Goal: Check status: Check status

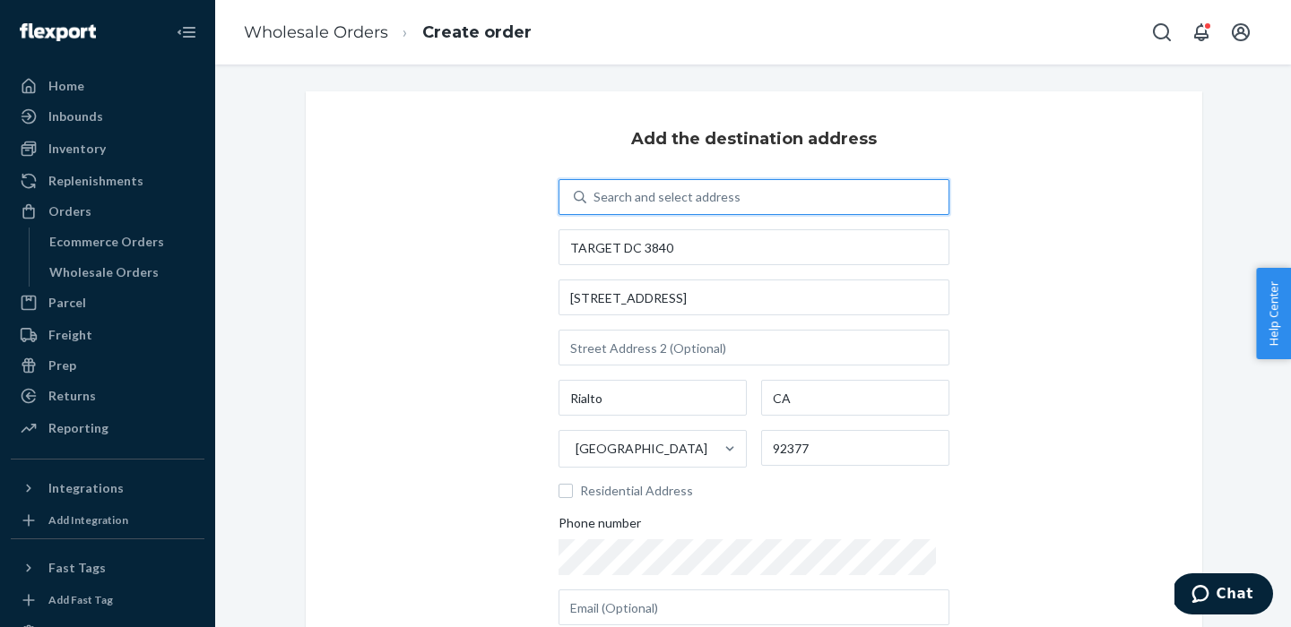
click at [706, 195] on div "Search and select address" at bounding box center [666, 197] width 147 height 18
click at [595, 195] on input "0 results available. Use Up and Down to choose options, press Enter to select t…" at bounding box center [594, 197] width 2 height 18
paste input "0023-2960402-3840"
type input "0023-2960402-3840"
click at [311, 358] on div "Add the destination address 0 results available for search term 0023-2960402-38…" at bounding box center [754, 414] width 896 height 647
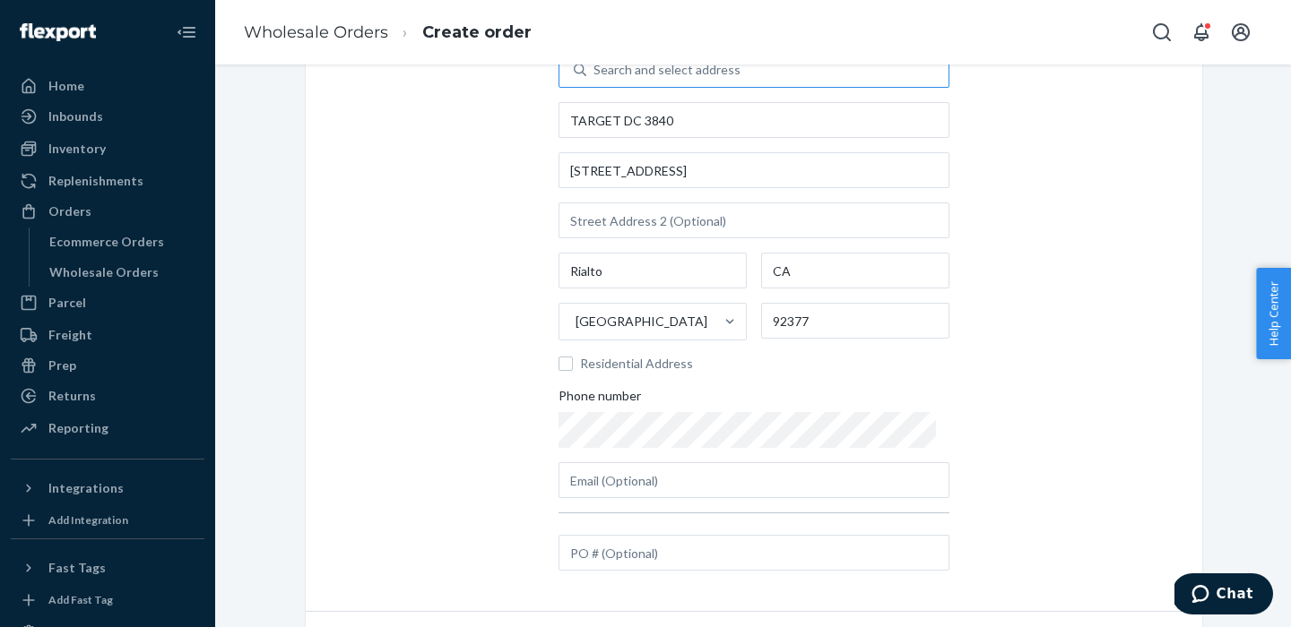
scroll to position [184, 0]
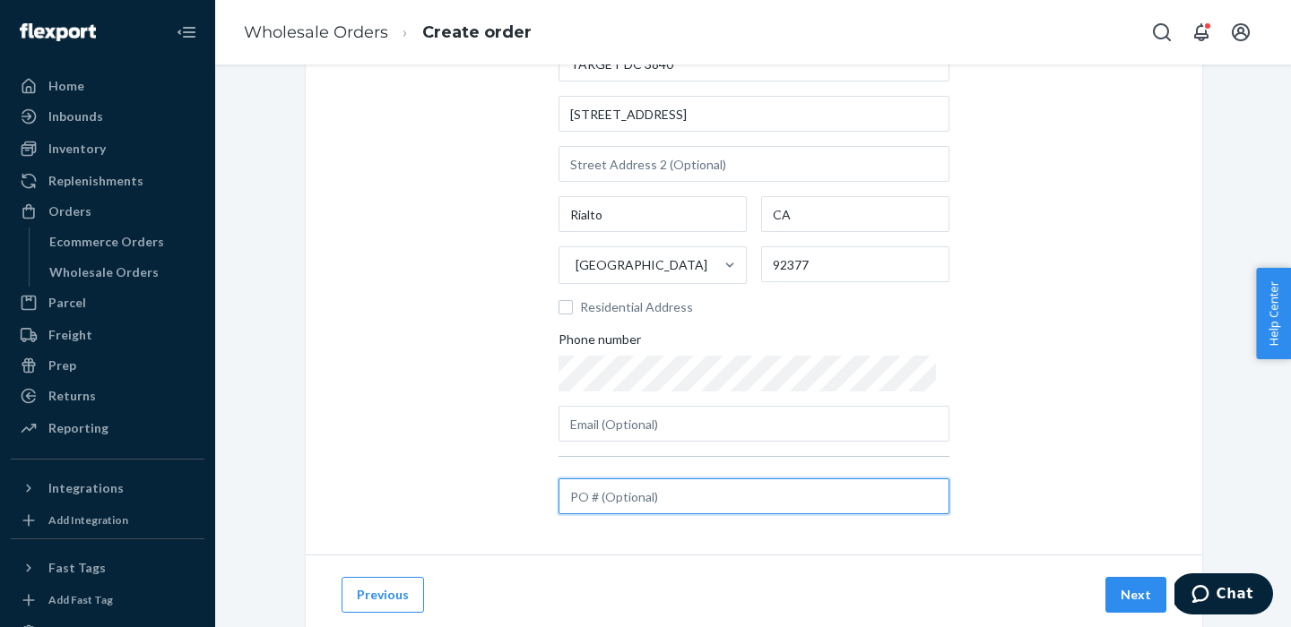
click at [633, 493] on input "text" at bounding box center [753, 497] width 391 height 36
paste input "0023-2960402-3840"
type input "0023-2960402-3840"
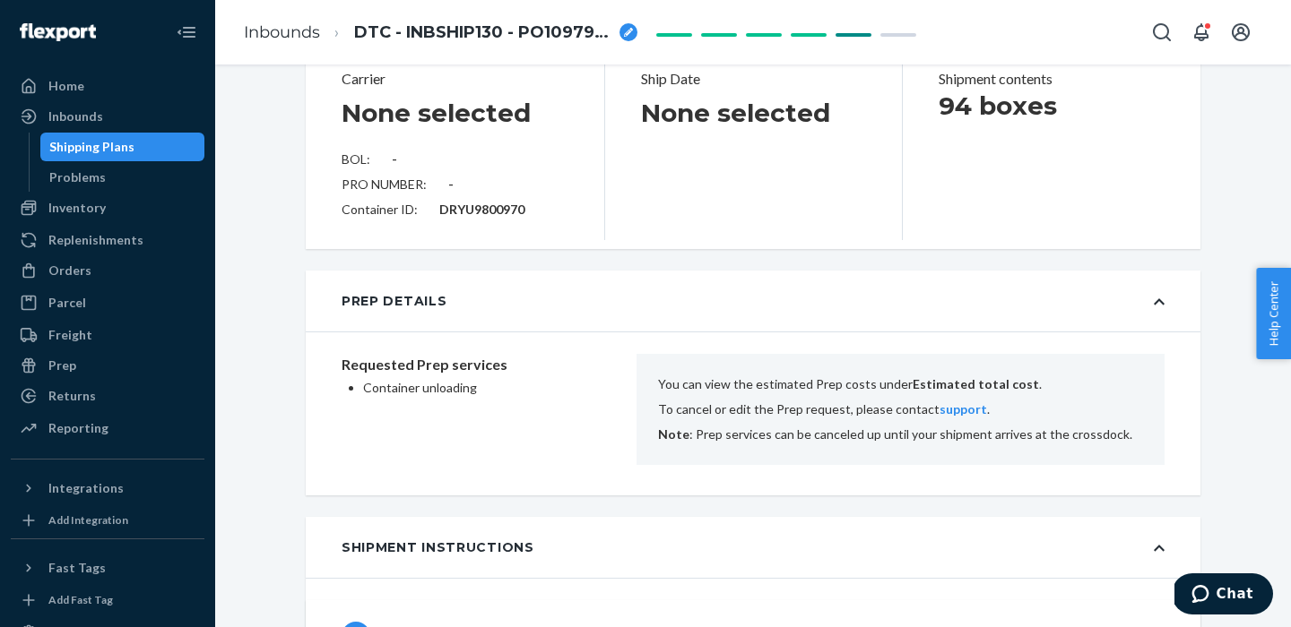
scroll to position [621, 0]
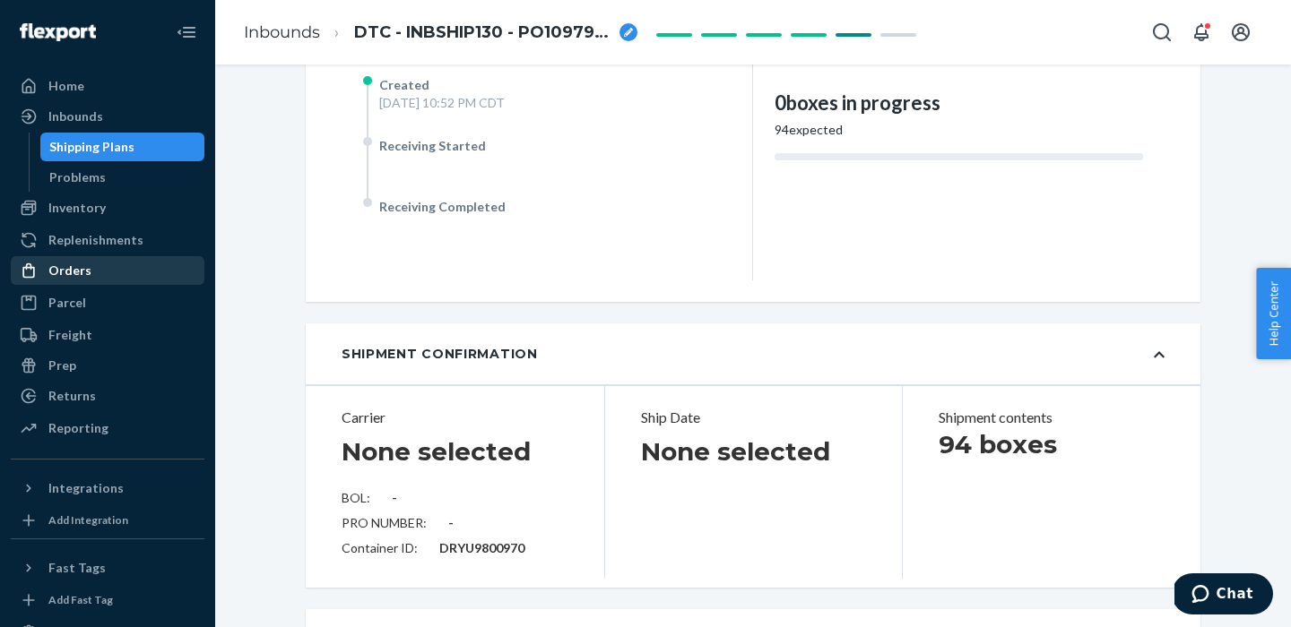
click at [73, 269] on div "Orders" at bounding box center [69, 271] width 43 height 18
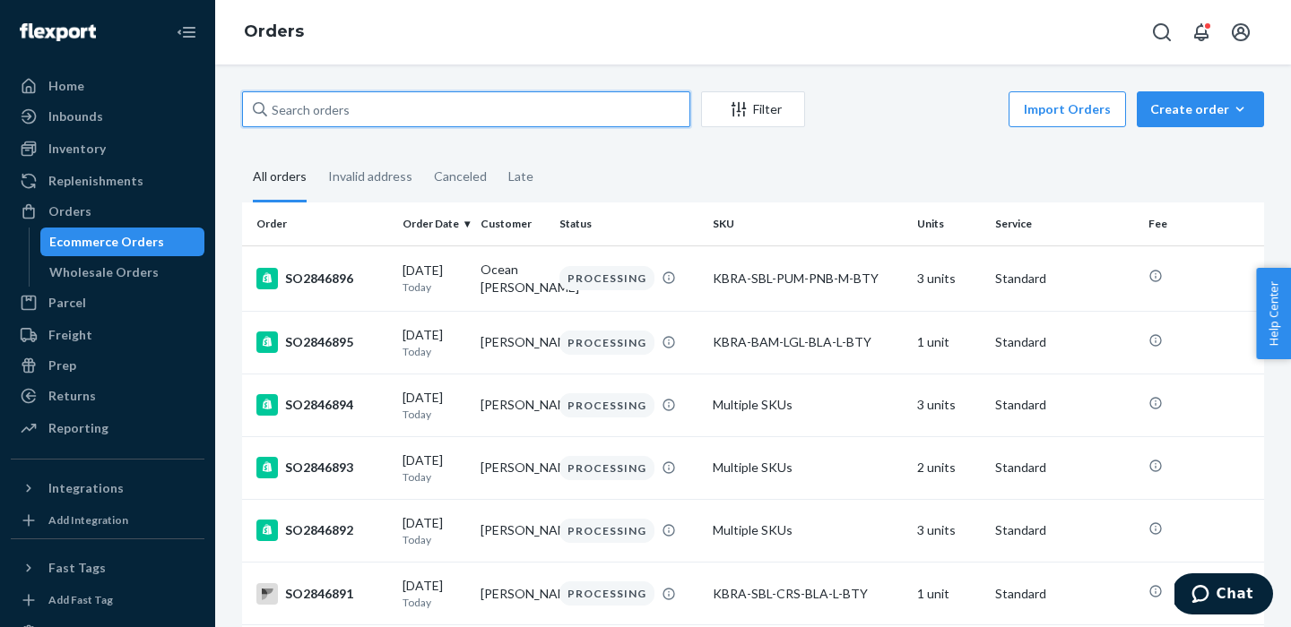
click at [330, 107] on input "text" at bounding box center [466, 109] width 448 height 36
paste input "SO2846015"
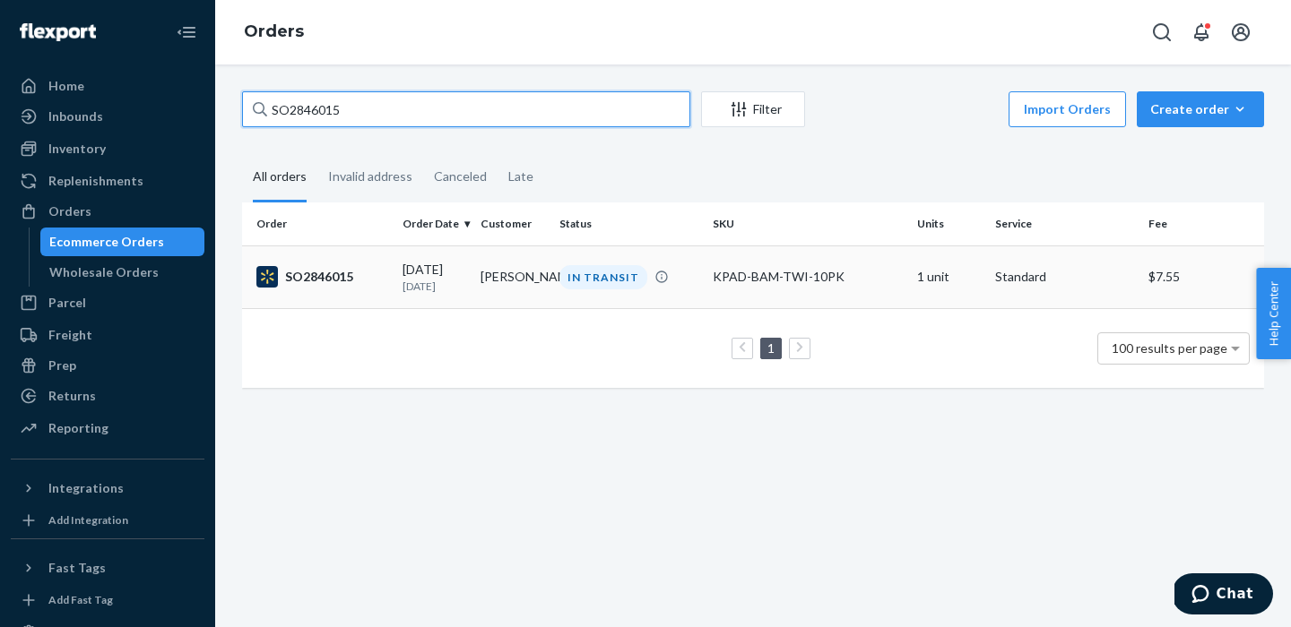
type input "SO2846015"
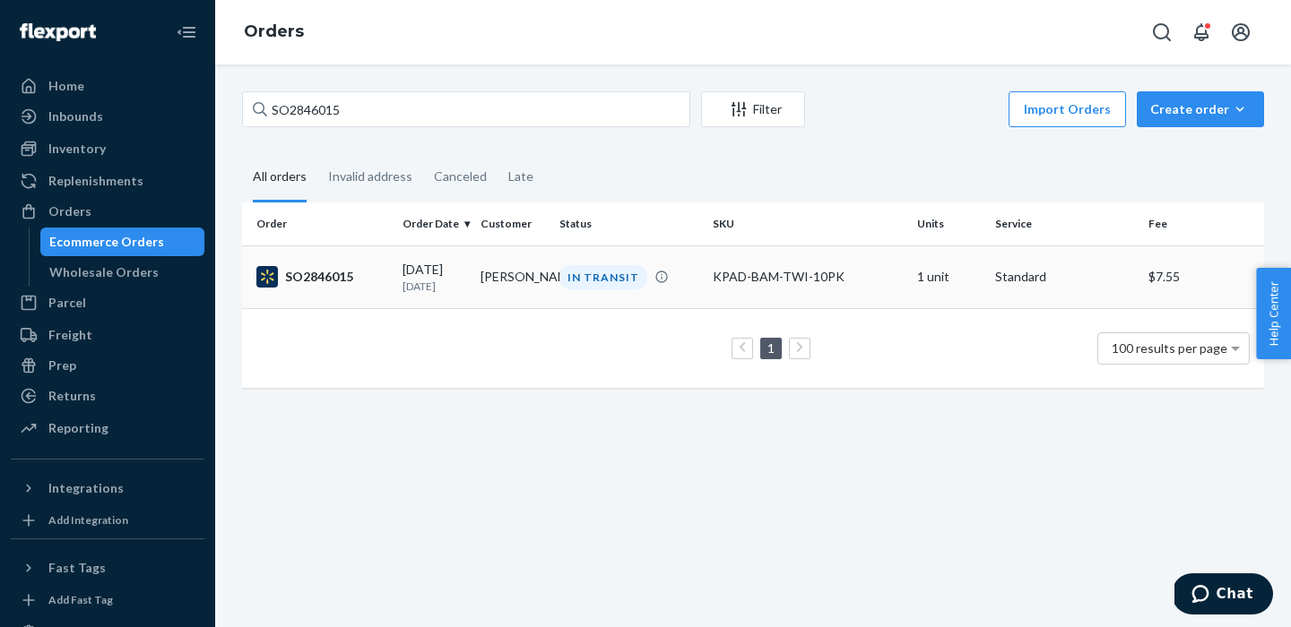
click at [341, 284] on div "SO2846015" at bounding box center [322, 277] width 132 height 22
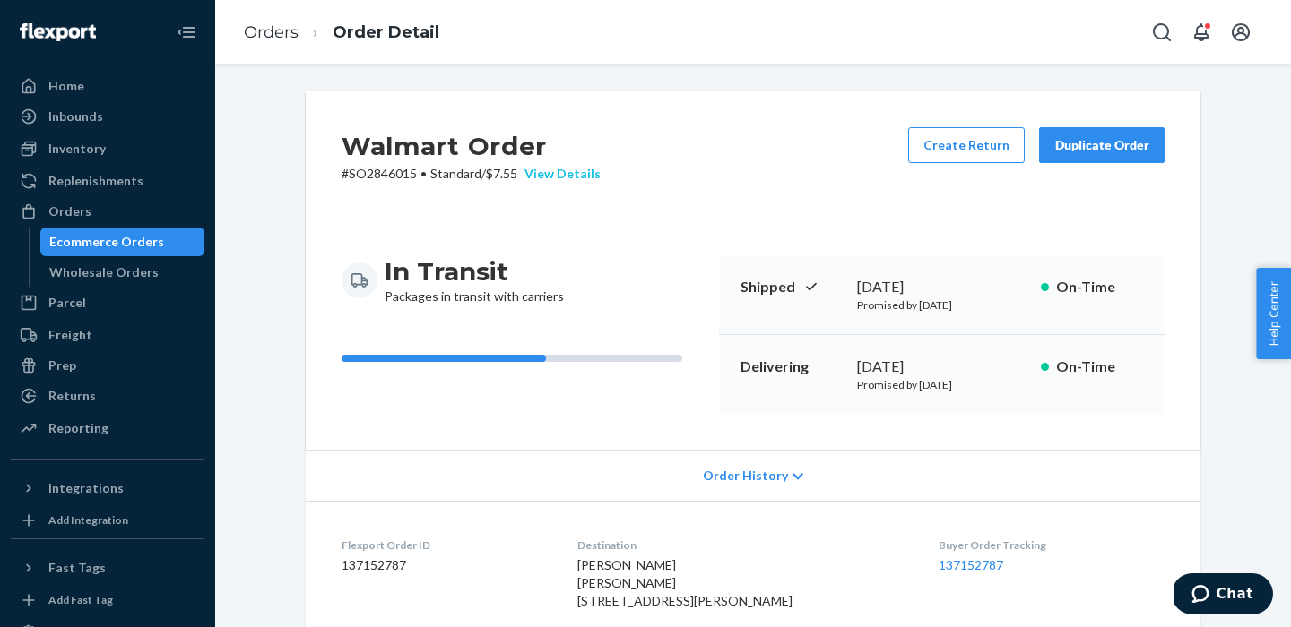
click at [568, 171] on div "View Details" at bounding box center [558, 174] width 83 height 18
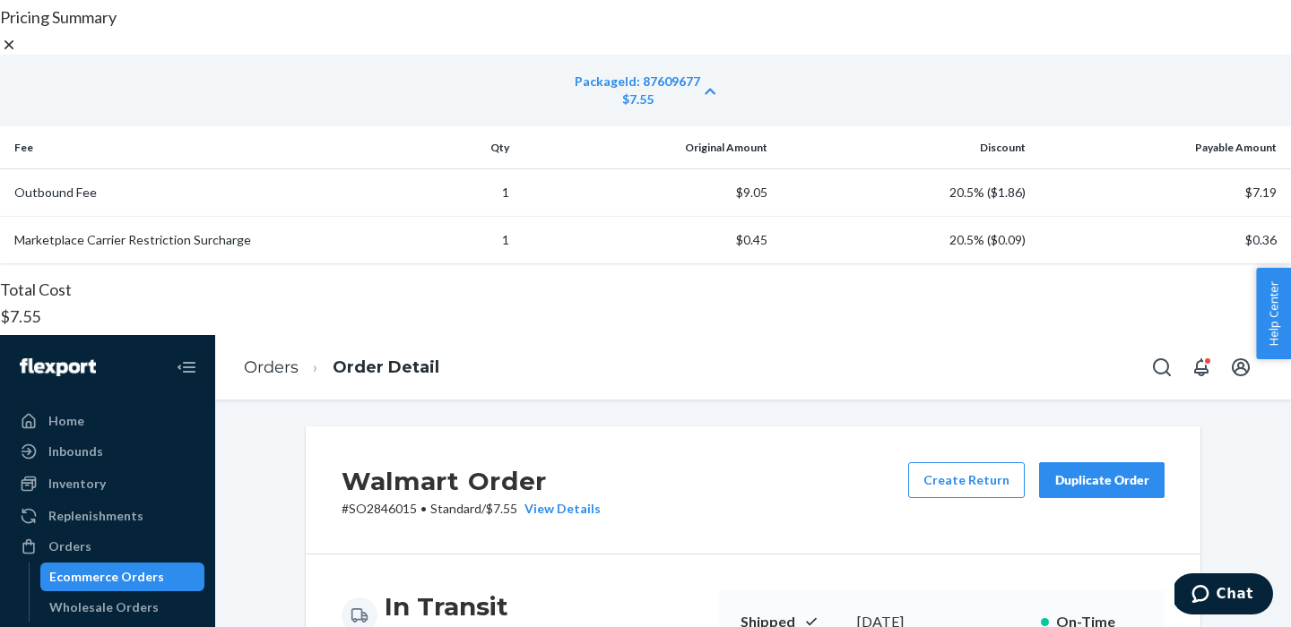
click at [715, 98] on icon at bounding box center [709, 91] width 11 height 13
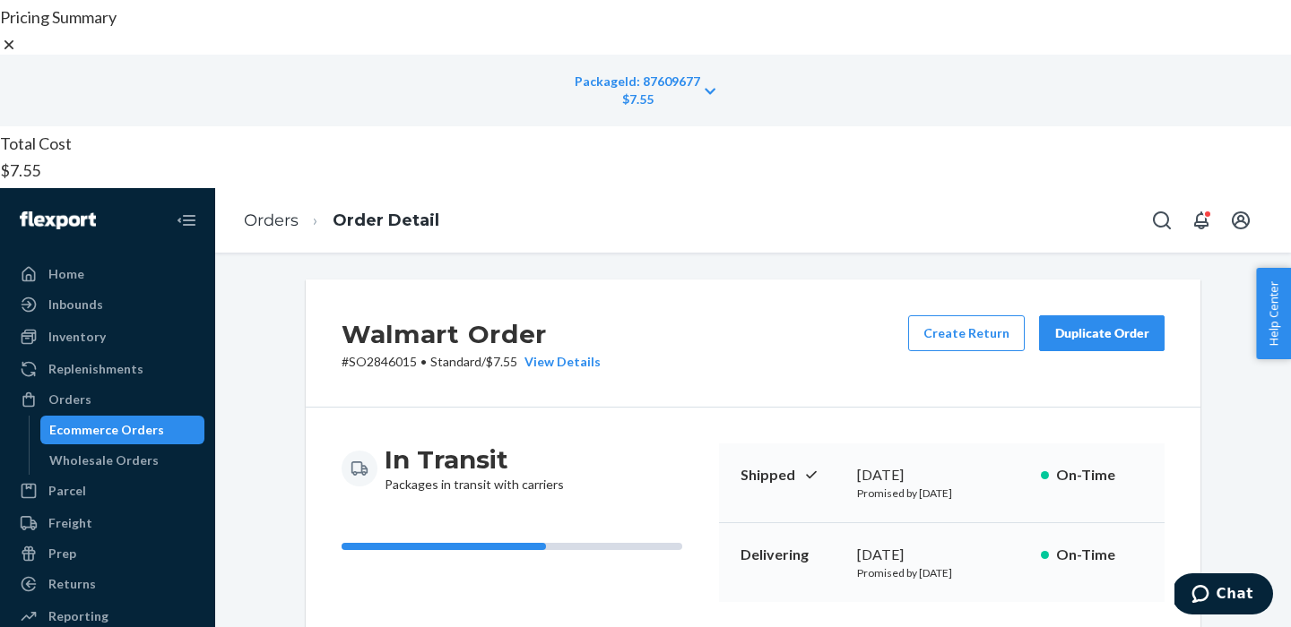
click at [1037, 126] on div "PackageId: 87609677 $7.55" at bounding box center [645, 91] width 1291 height 72
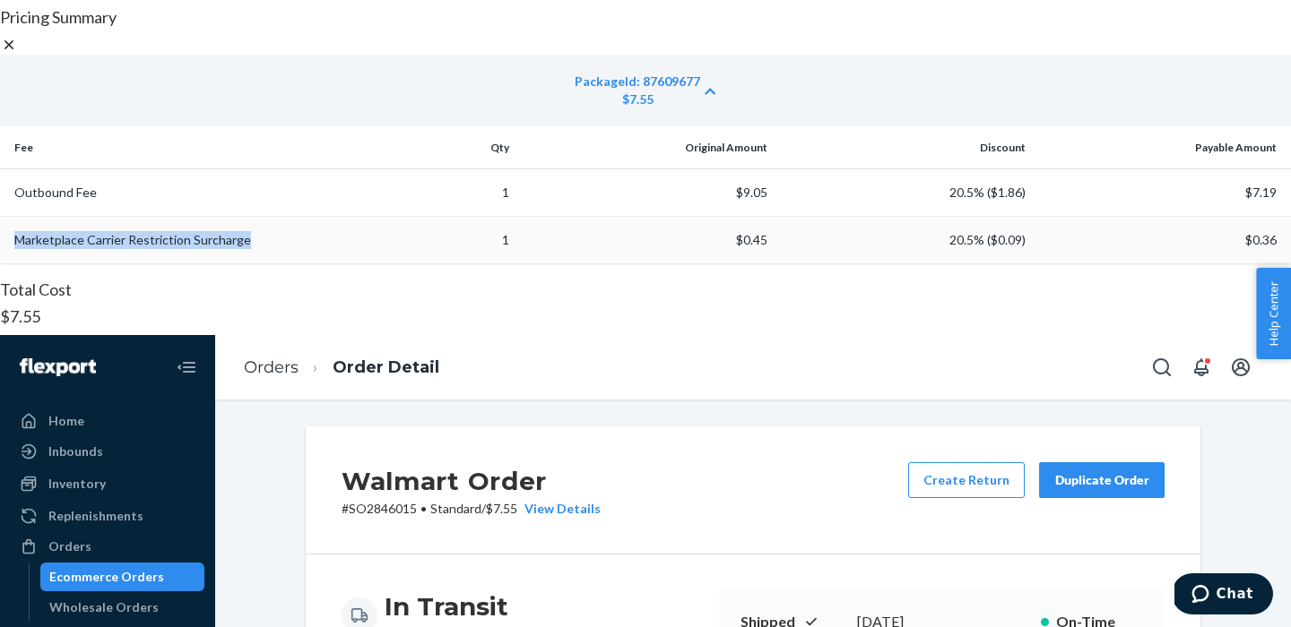
drag, startPoint x: 254, startPoint y: 363, endPoint x: 320, endPoint y: 384, distance: 69.5
click at [320, 264] on td "Marketplace Carrier Restriction Surcharge" at bounding box center [193, 241] width 387 height 48
click at [18, 54] on icon at bounding box center [9, 45] width 18 height 18
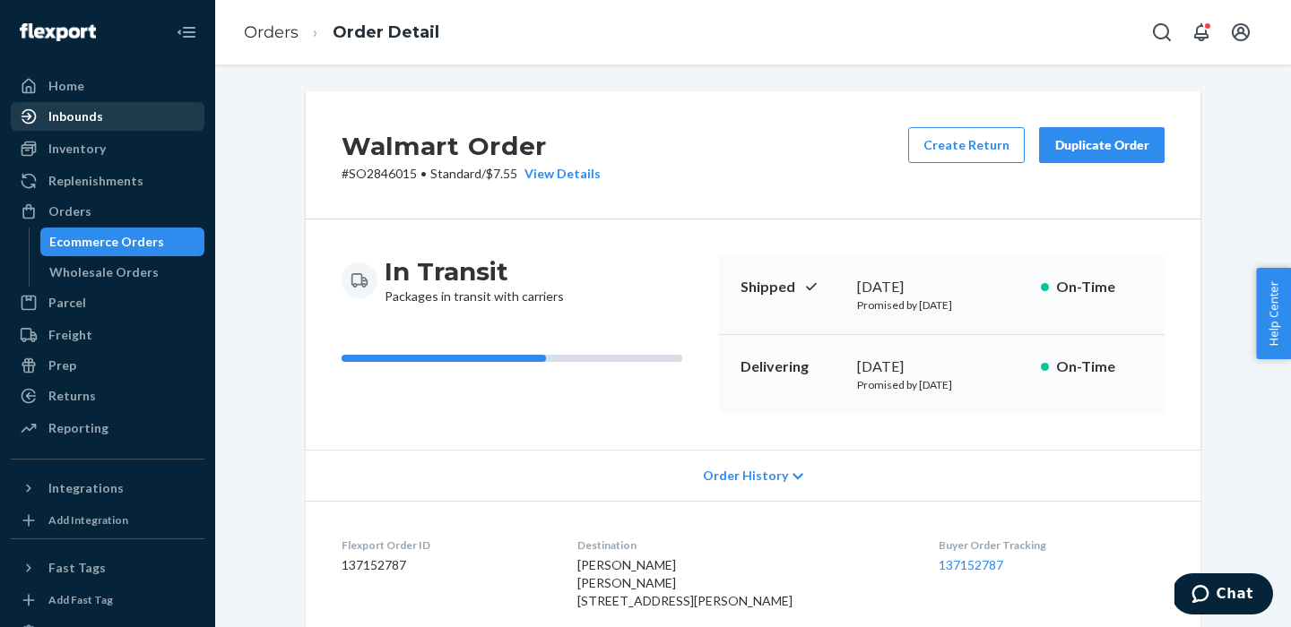
click at [61, 117] on div "Inbounds" at bounding box center [75, 117] width 55 height 18
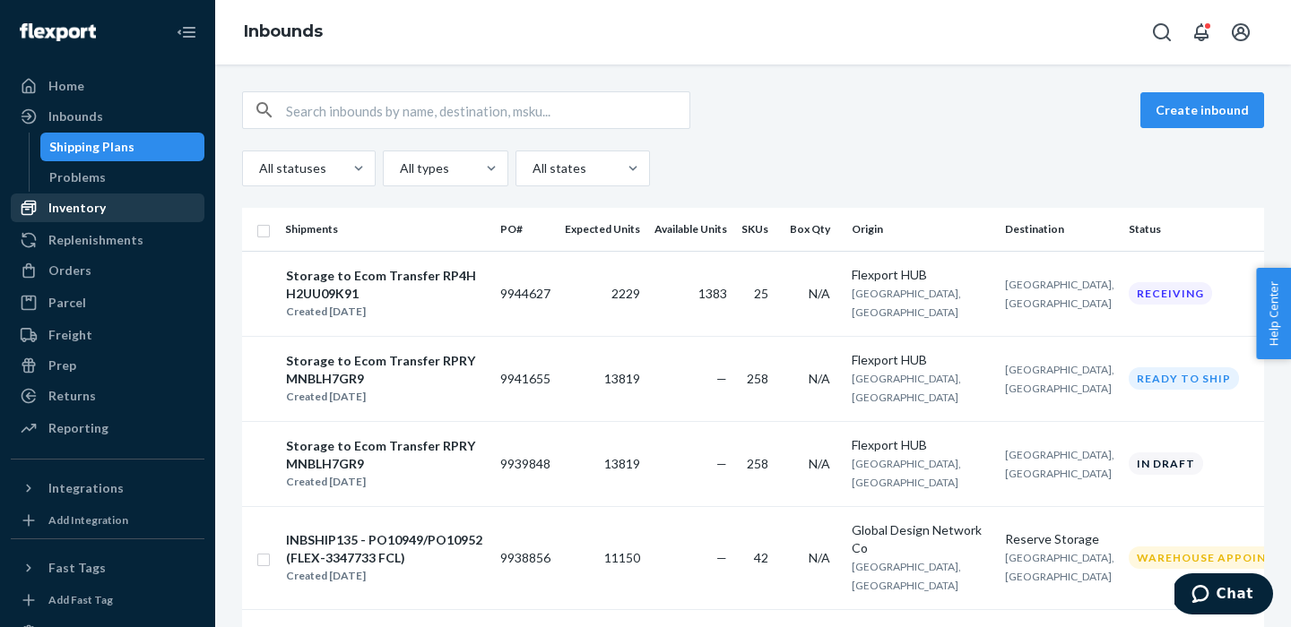
click at [71, 210] on div "Inventory" at bounding box center [76, 208] width 57 height 18
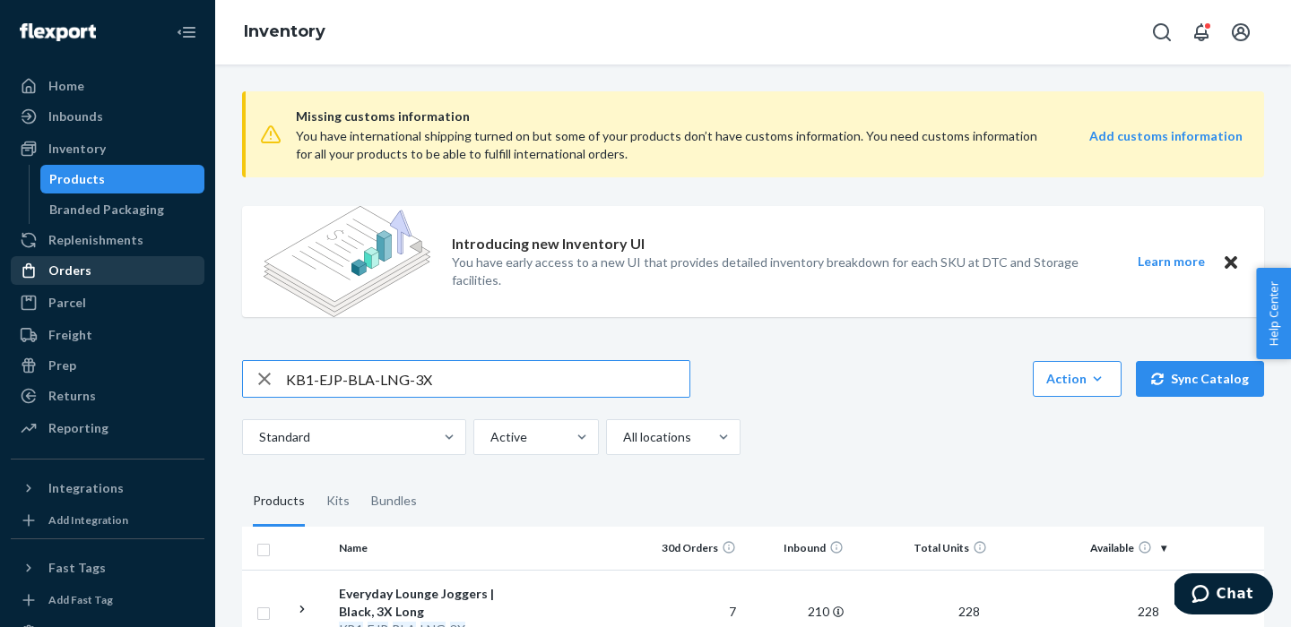
click at [65, 270] on div "Orders" at bounding box center [69, 271] width 43 height 18
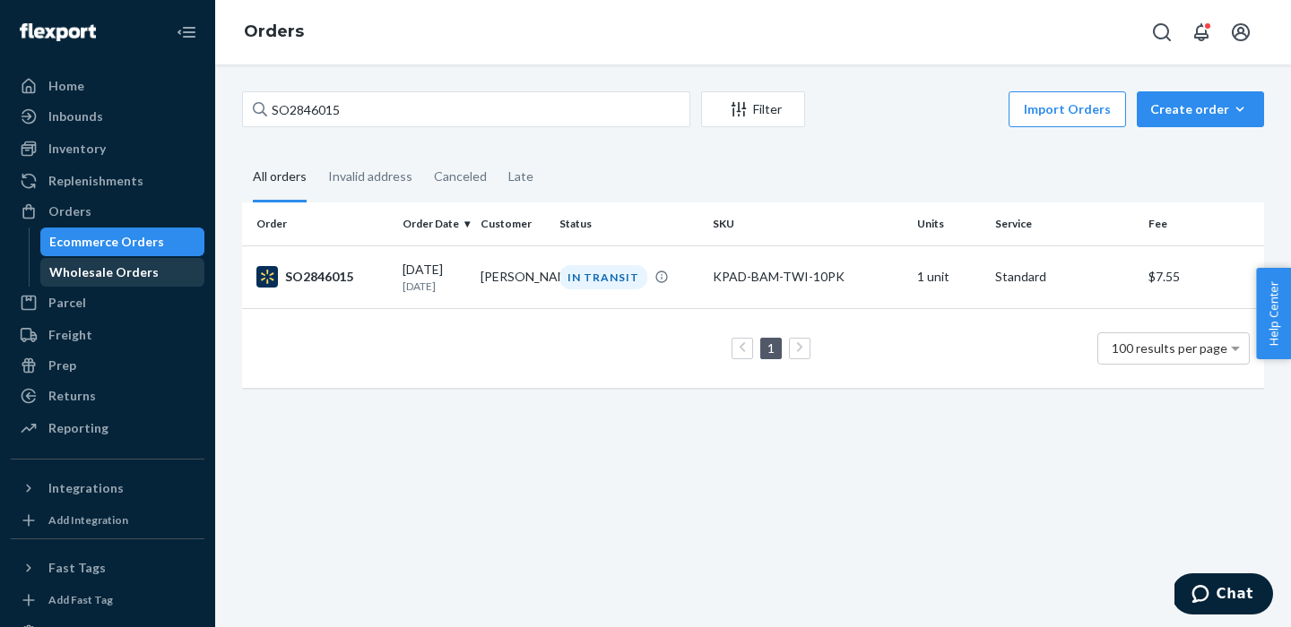
click at [79, 273] on div "Wholesale Orders" at bounding box center [103, 273] width 109 height 18
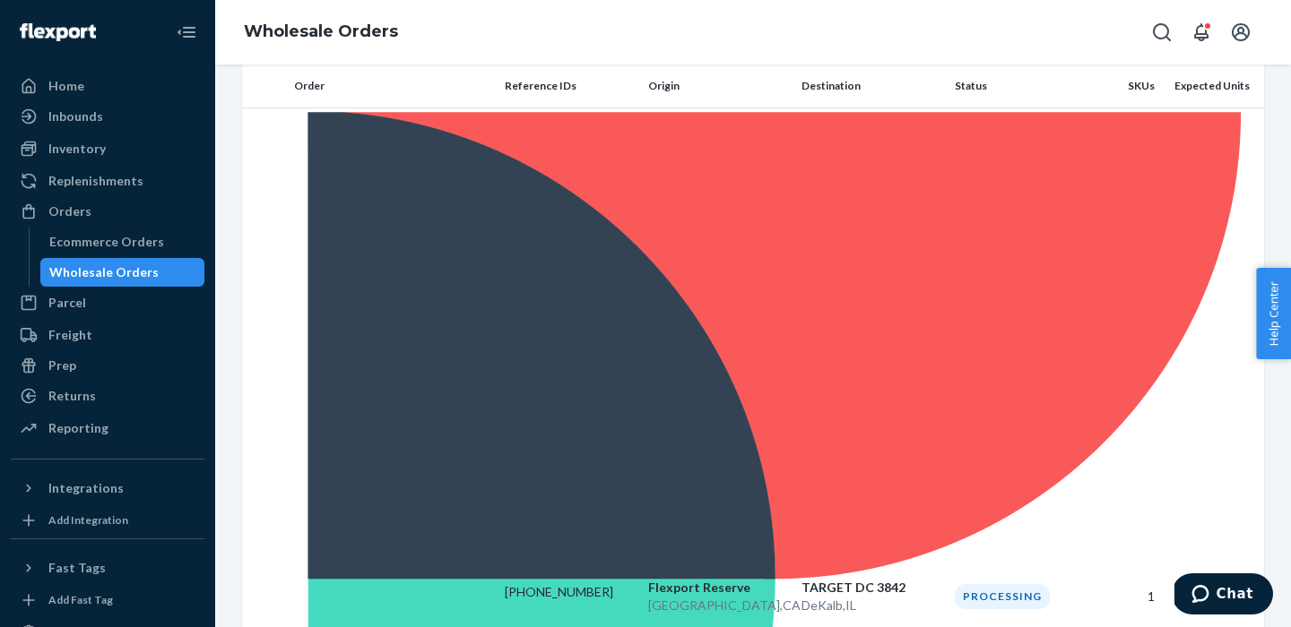
scroll to position [240, 0]
